Goal: Information Seeking & Learning: Learn about a topic

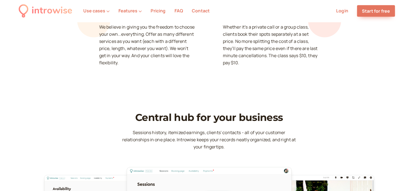
scroll to position [1540, 0]
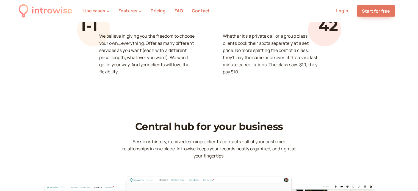
click at [132, 14] on li "Features" at bounding box center [130, 10] width 32 height 7
click at [134, 13] on button "Features" at bounding box center [130, 10] width 23 height 5
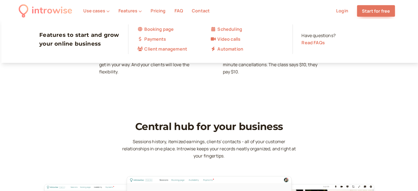
click at [179, 9] on link "FAQ" at bounding box center [179, 11] width 9 height 6
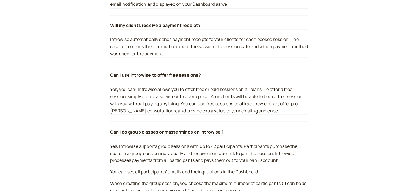
scroll to position [1073, 0]
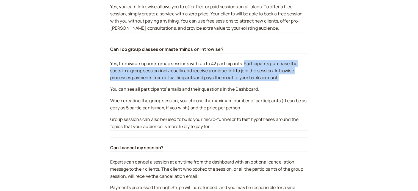
drag, startPoint x: 247, startPoint y: 59, endPoint x: 300, endPoint y: 76, distance: 55.2
click at [300, 76] on p "Yes, Introwise supports group sessions with up to 42 participants. Participants…" at bounding box center [209, 70] width 198 height 21
copy p "Participants purchase the spots in a group session individually and receive a u…"
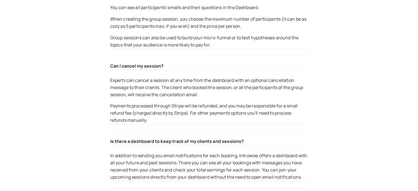
scroll to position [1155, 0]
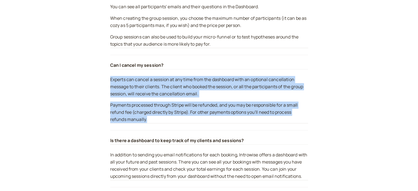
drag, startPoint x: 111, startPoint y: 74, endPoint x: 289, endPoint y: 117, distance: 183.6
click at [289, 117] on div "Experts can cancel a session at any time from the dashboard with an optional ca…" at bounding box center [209, 100] width 198 height 48
copy div "Experts can cancel a session at any time from the dashboard with an optional ca…"
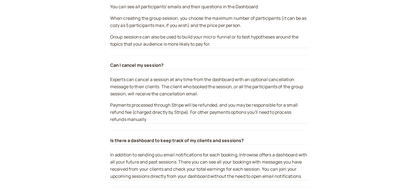
click at [261, 130] on div "Is there a dashboard to keep track of my clients and sessions? In addition to s…" at bounding box center [209, 158] width 198 height 57
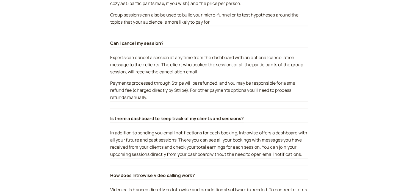
scroll to position [1265, 0]
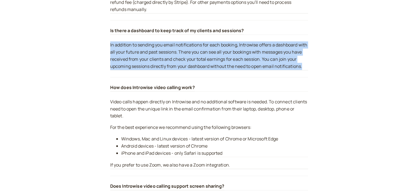
drag, startPoint x: 110, startPoint y: 39, endPoint x: 307, endPoint y: 72, distance: 199.0
click at [307, 72] on div "Is there a dashboard to keep track of my clients and sessions? In addition to s…" at bounding box center [209, 48] width 198 height 57
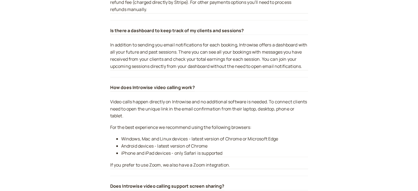
click at [224, 87] on div "How does Introwise video calling work? Video calls happen directly on Introwise…" at bounding box center [209, 126] width 198 height 99
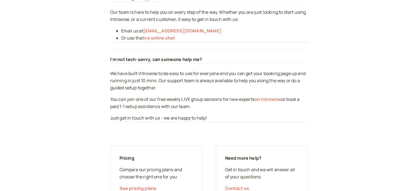
scroll to position [2188, 0]
